Goal: Task Accomplishment & Management: Manage account settings

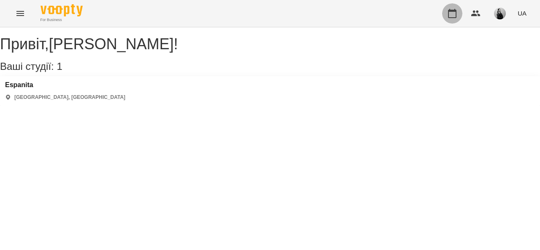
click at [446, 20] on button "button" at bounding box center [452, 13] width 20 height 20
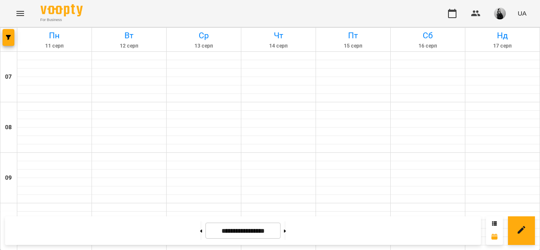
scroll to position [211, 0]
click at [286, 229] on button at bounding box center [285, 231] width 2 height 19
type input "**********"
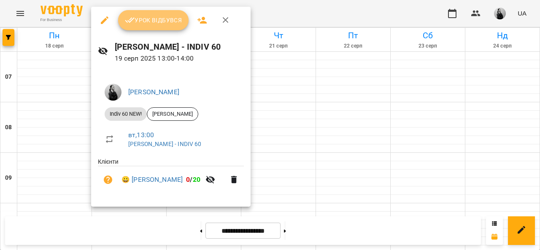
click at [173, 22] on span "Урок відбувся" at bounding box center [153, 20] width 57 height 10
click at [150, 23] on span "Урок відбувся" at bounding box center [153, 20] width 57 height 10
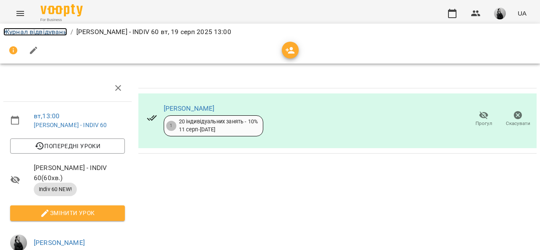
click at [66, 35] on link "Журнал відвідувань" at bounding box center [35, 32] width 64 height 8
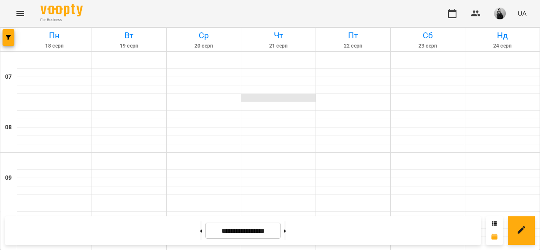
scroll to position [379, 0]
